Goal: Information Seeking & Learning: Understand process/instructions

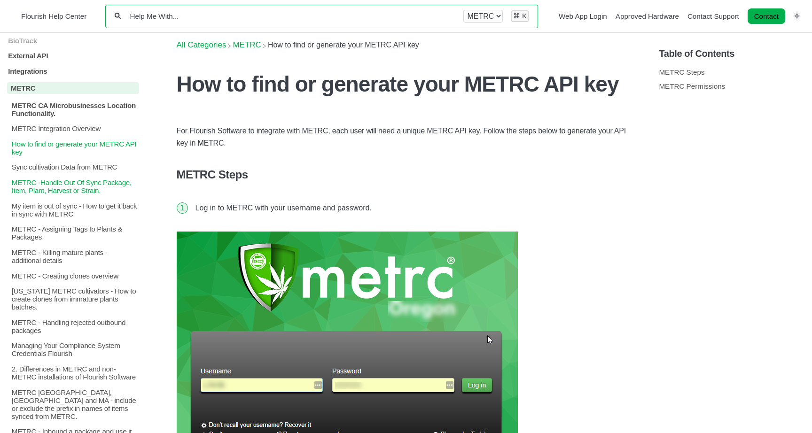
scroll to position [180, 0]
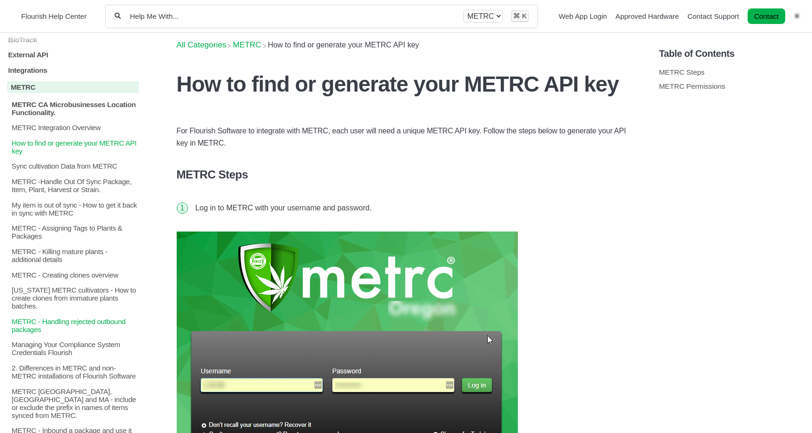
click at [88, 330] on p "METRC - Handling rejected outbound packages" at bounding box center [75, 326] width 128 height 16
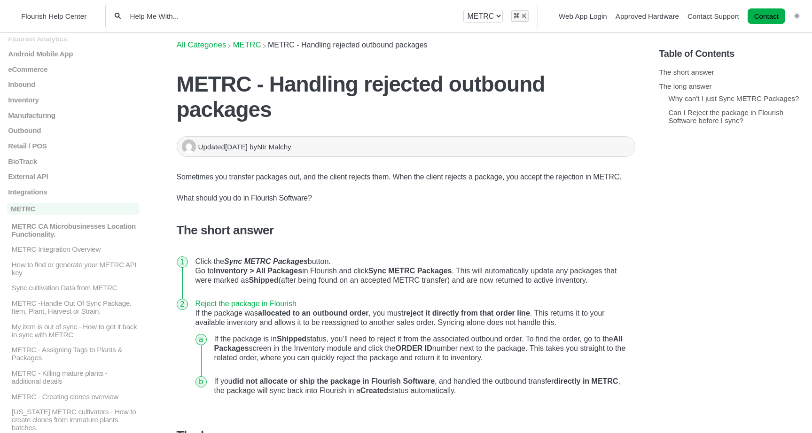
scroll to position [59, 0]
click at [88, 330] on p "My item is out of sync - How to get it back in sync with METRC" at bounding box center [75, 330] width 128 height 16
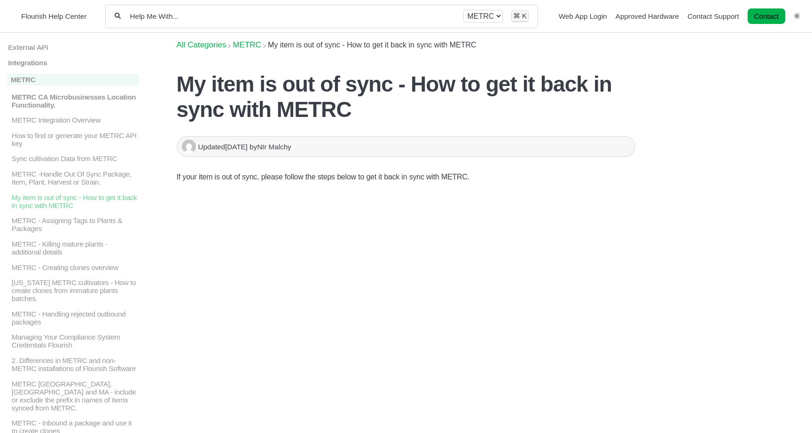
scroll to position [188, 0]
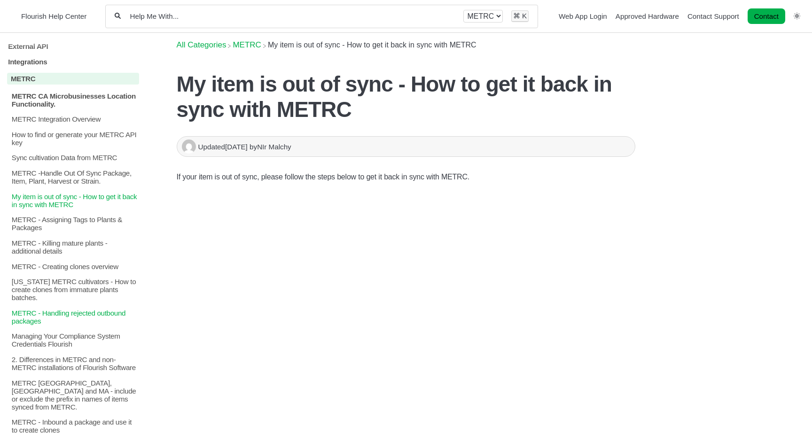
click at [93, 324] on p "METRC - Handling rejected outbound packages" at bounding box center [75, 317] width 128 height 16
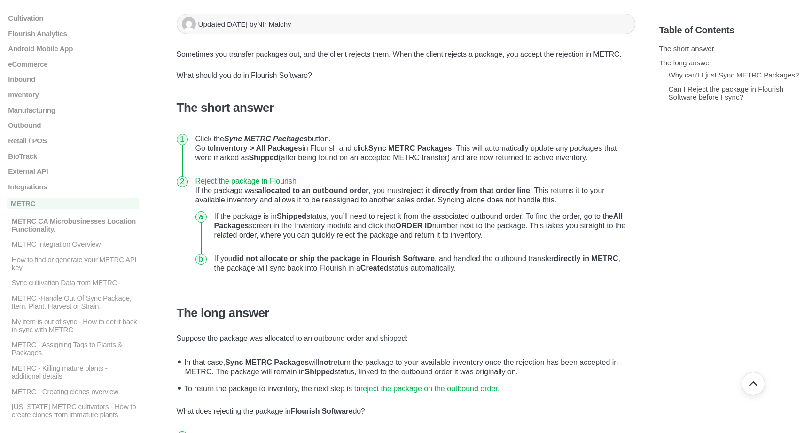
scroll to position [142, 0]
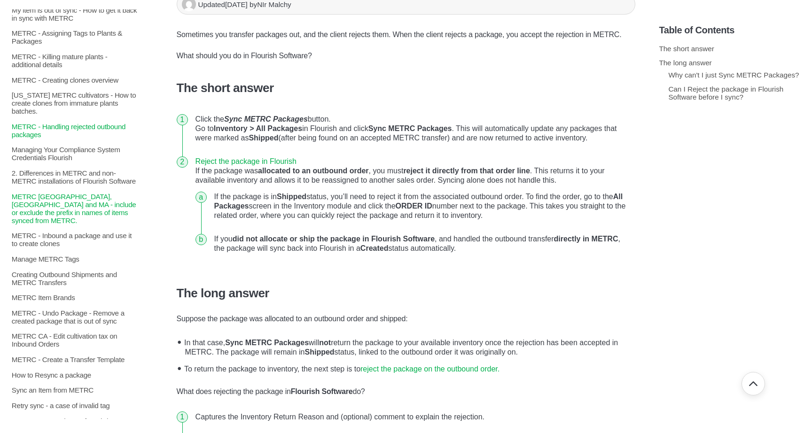
click at [119, 216] on p "METRC [GEOGRAPHIC_DATA], [GEOGRAPHIC_DATA] and MA - include or exclude the pref…" at bounding box center [75, 208] width 128 height 32
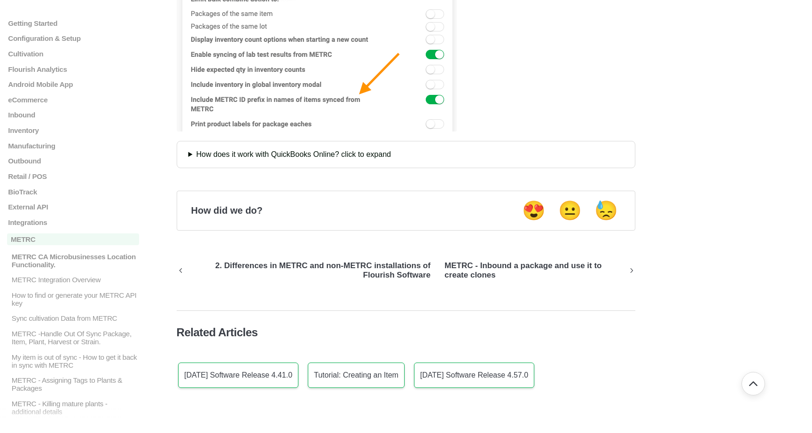
scroll to position [788, 0]
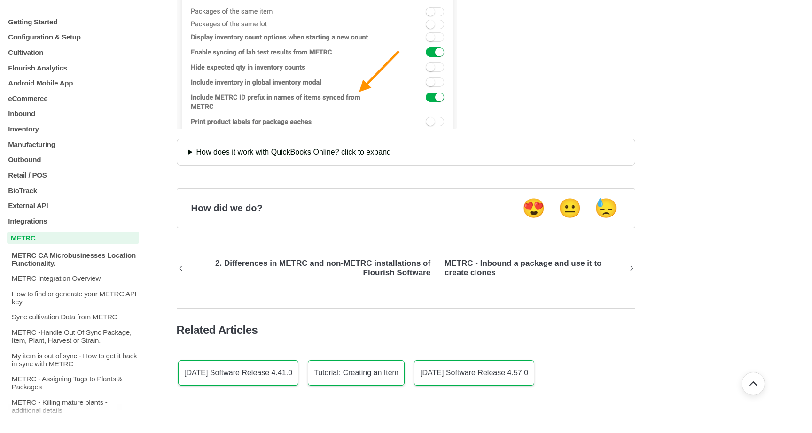
click at [88, 233] on p "METRC" at bounding box center [73, 239] width 132 height 12
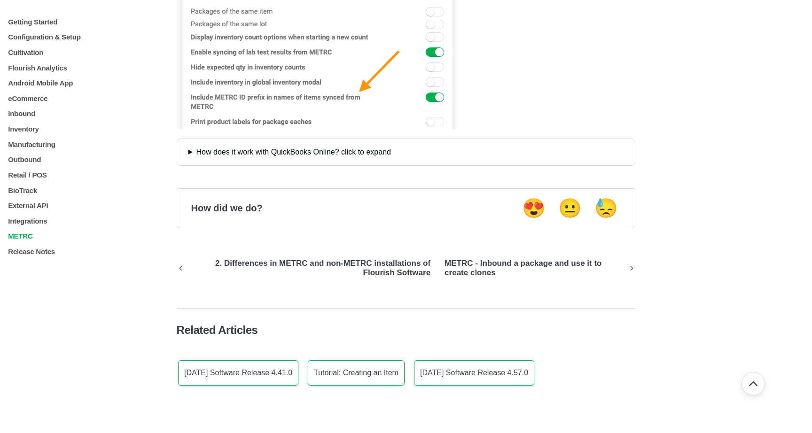
click at [61, 233] on p "METRC" at bounding box center [73, 237] width 132 height 8
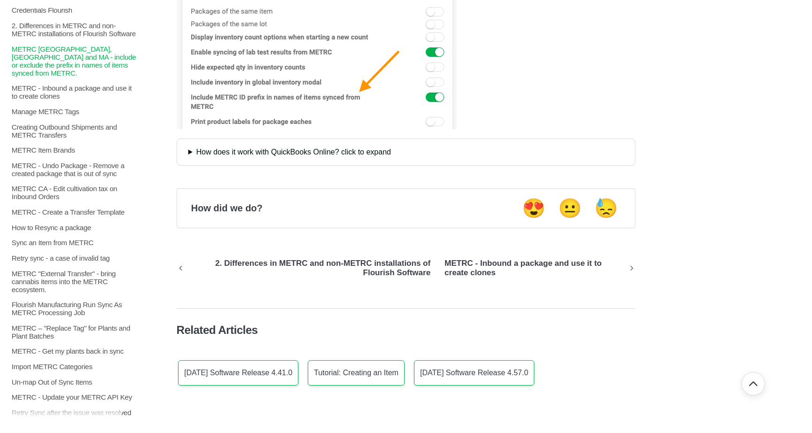
scroll to position [540, 0]
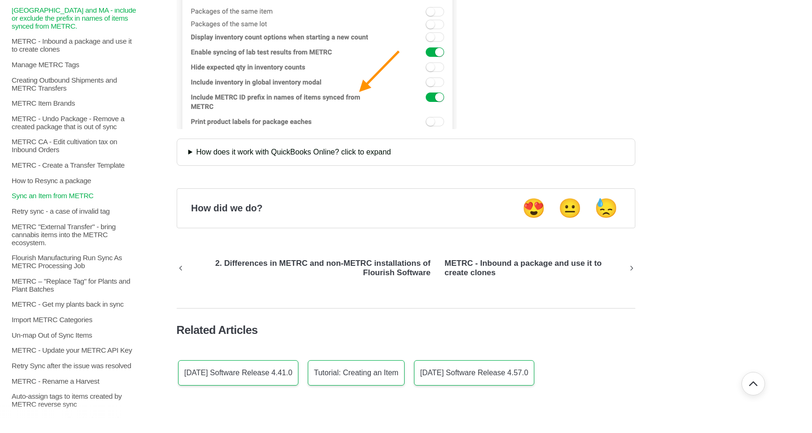
click at [85, 192] on p "Sync an Item from METRC" at bounding box center [75, 196] width 128 height 8
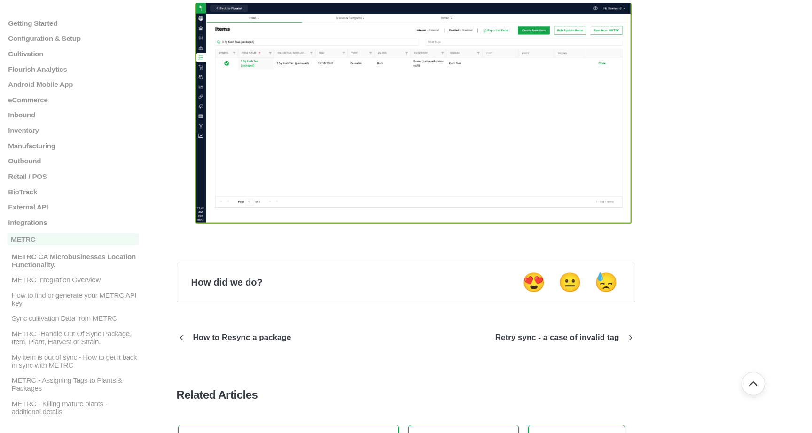
scroll to position [1481, 0]
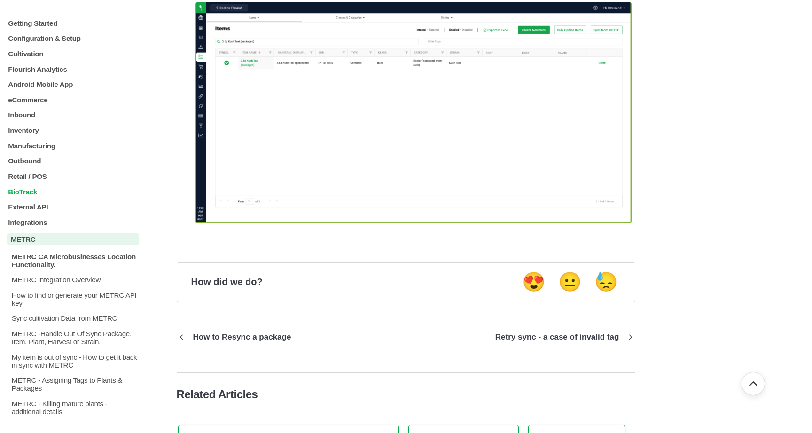
click at [61, 195] on p "BioTrack" at bounding box center [73, 191] width 132 height 8
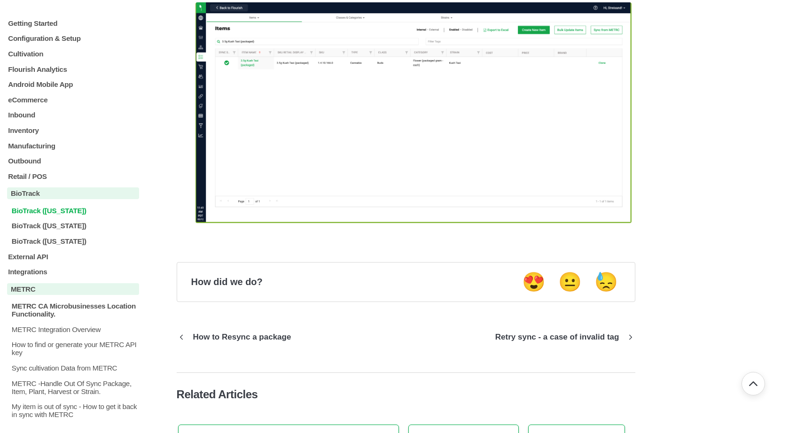
click at [74, 211] on p "BioTrack ([US_STATE])" at bounding box center [75, 210] width 128 height 8
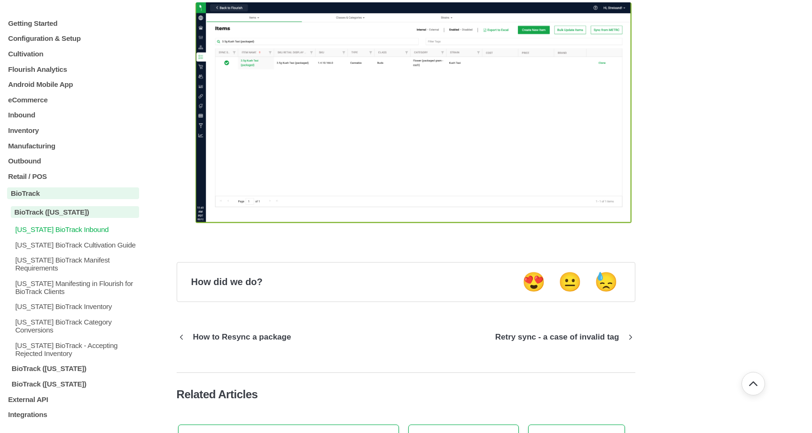
click at [70, 233] on p "[US_STATE] BioTrack Inbound" at bounding box center [76, 229] width 125 height 8
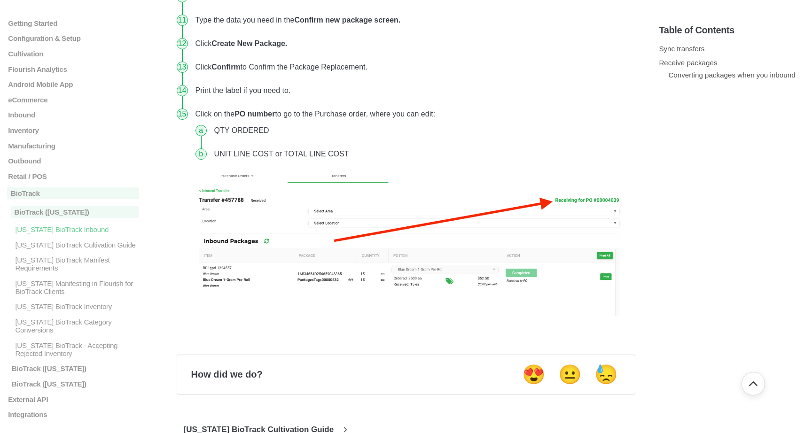
scroll to position [1343, 0]
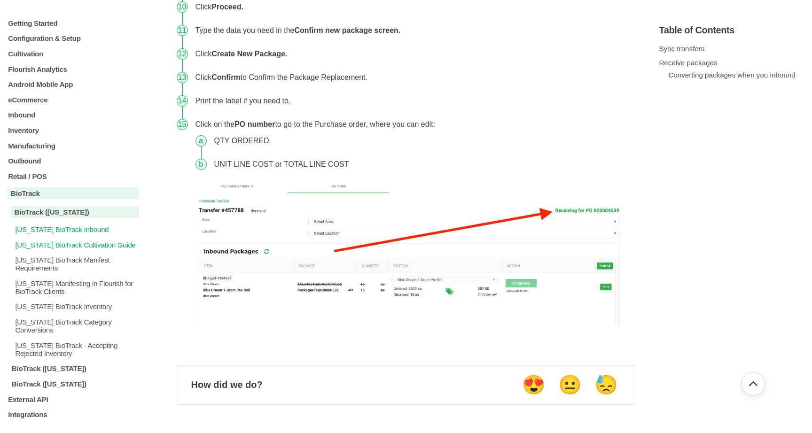
click at [63, 245] on p "[US_STATE] BioTrack Cultivation Guide" at bounding box center [76, 245] width 125 height 8
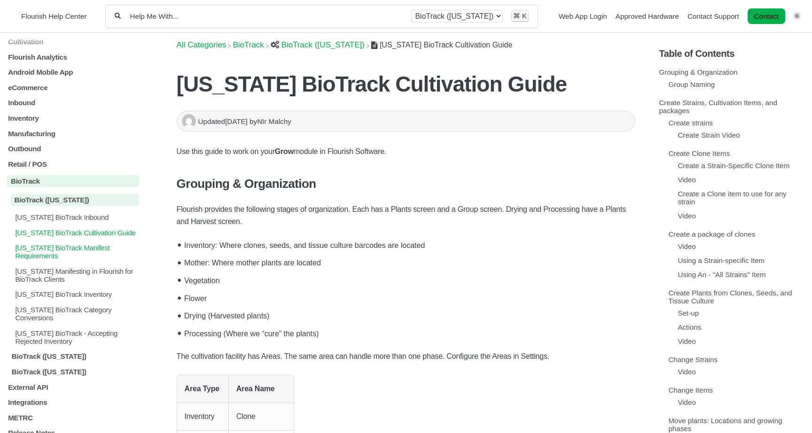
scroll to position [55, 0]
